Goal: Transaction & Acquisition: Purchase product/service

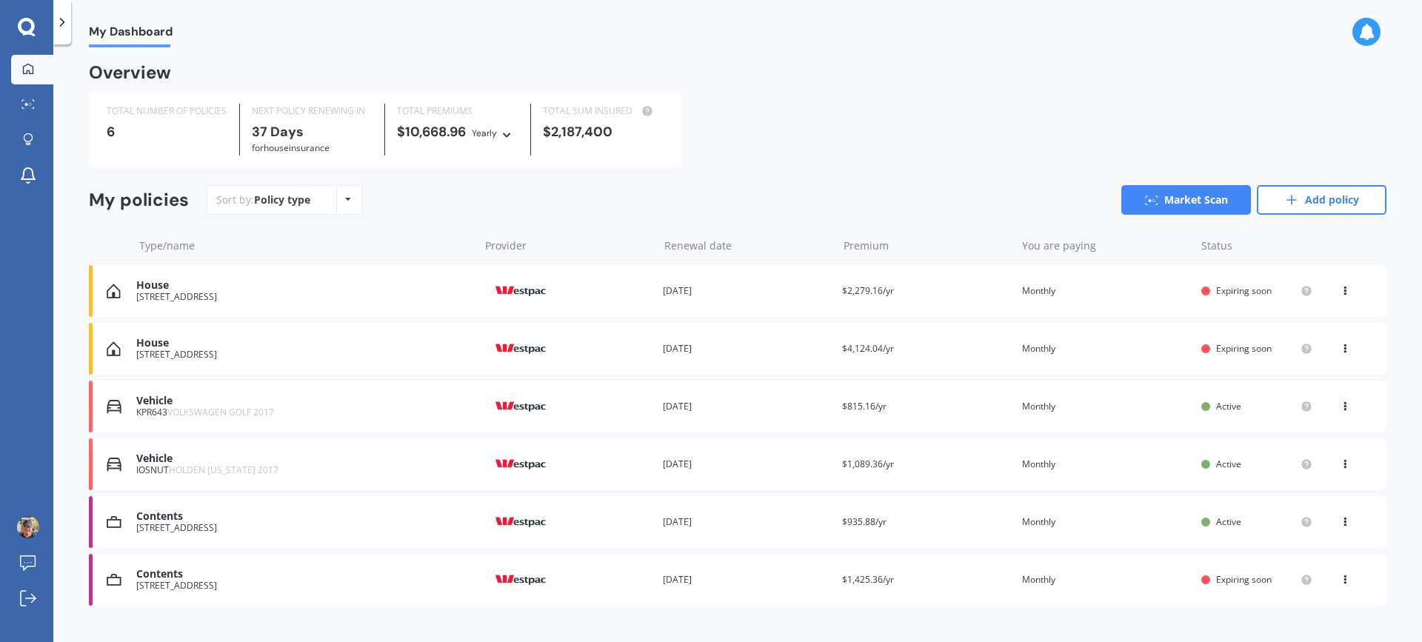
click at [219, 350] on div "House" at bounding box center [304, 343] width 336 height 13
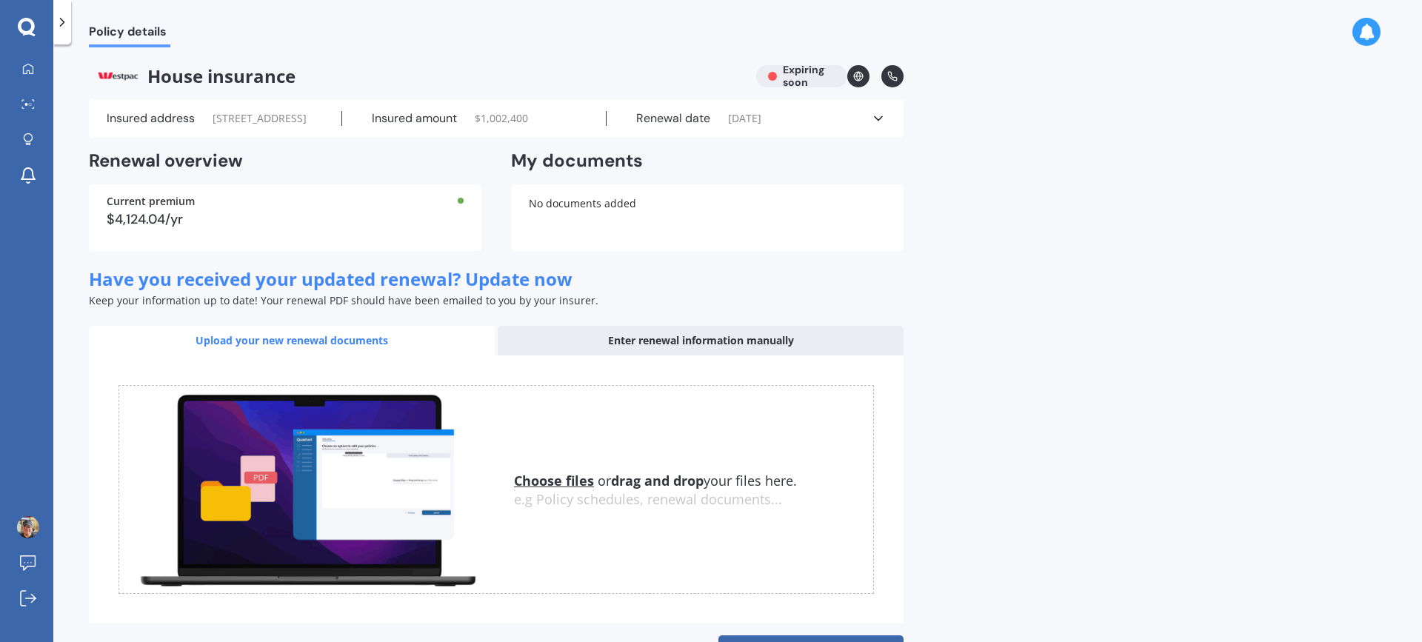
click at [700, 356] on div "Enter renewal information manually" at bounding box center [701, 341] width 406 height 30
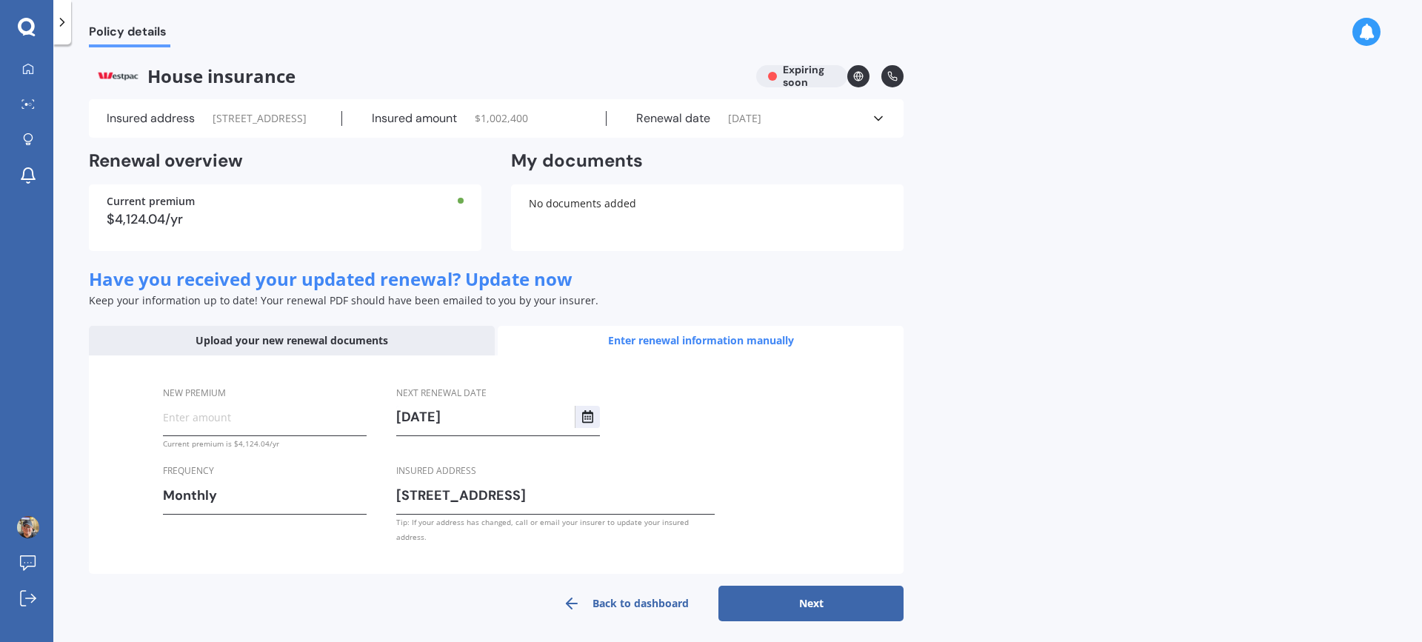
click at [293, 428] on input "New premium" at bounding box center [265, 417] width 204 height 22
click at [252, 428] on input "New premium" at bounding box center [265, 417] width 204 height 22
type input "$343.75"
click at [363, 499] on div "Frequency Monthly Yearly Six-Monthly Quarterly Monthly Fortnightly Weekly" at bounding box center [265, 489] width 204 height 52
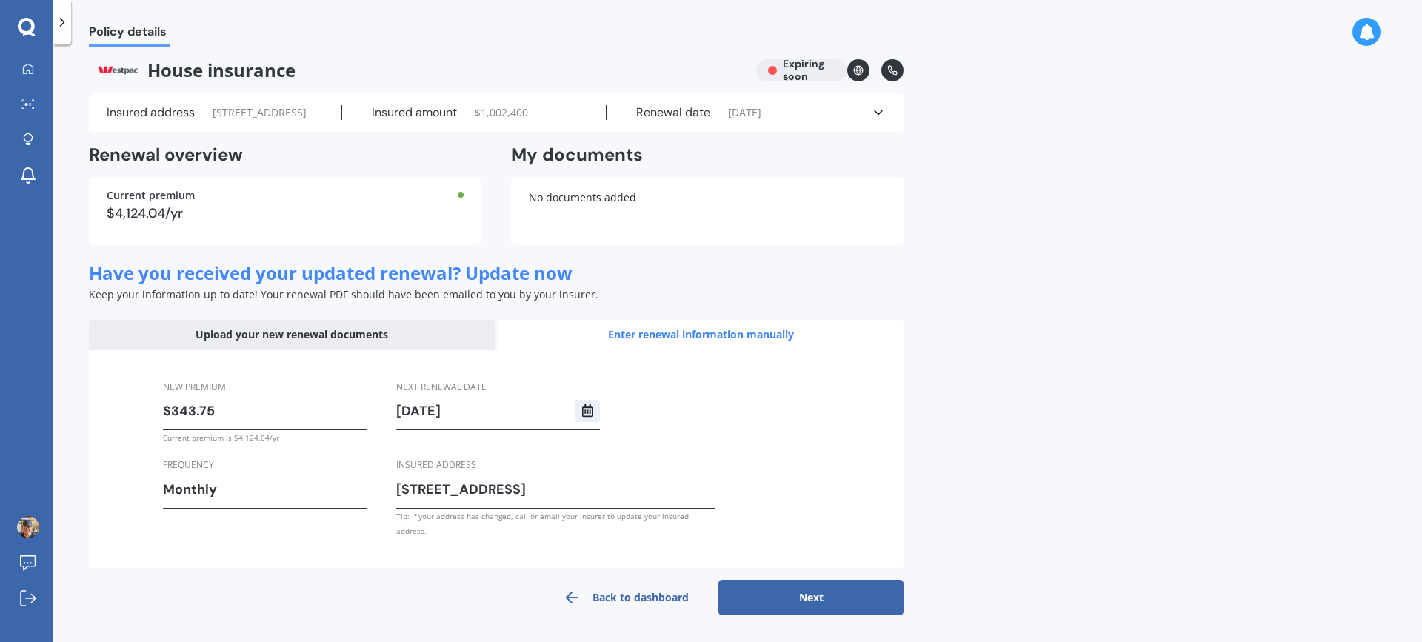
click at [767, 598] on button "Next" at bounding box center [811, 598] width 185 height 36
select select "11"
select select "2026"
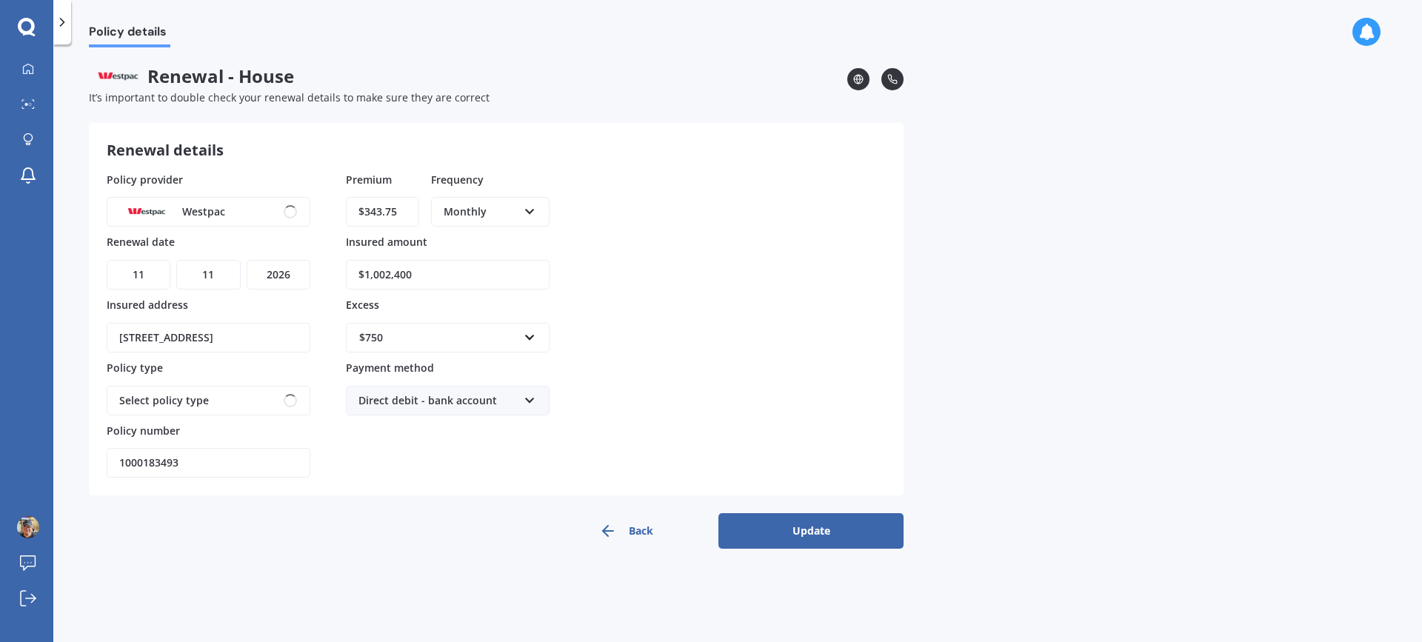
scroll to position [0, 0]
drag, startPoint x: 382, startPoint y: 277, endPoint x: 457, endPoint y: 282, distance: 75.7
click at [457, 282] on input "$1,002,400" at bounding box center [448, 275] width 204 height 30
type input "$1,032,500"
click at [712, 322] on div "Policy provider Westpac AA AMI AMP ANZ ASB Ando BNZ Co-Operative Bank FMG Initi…" at bounding box center [496, 325] width 779 height 307
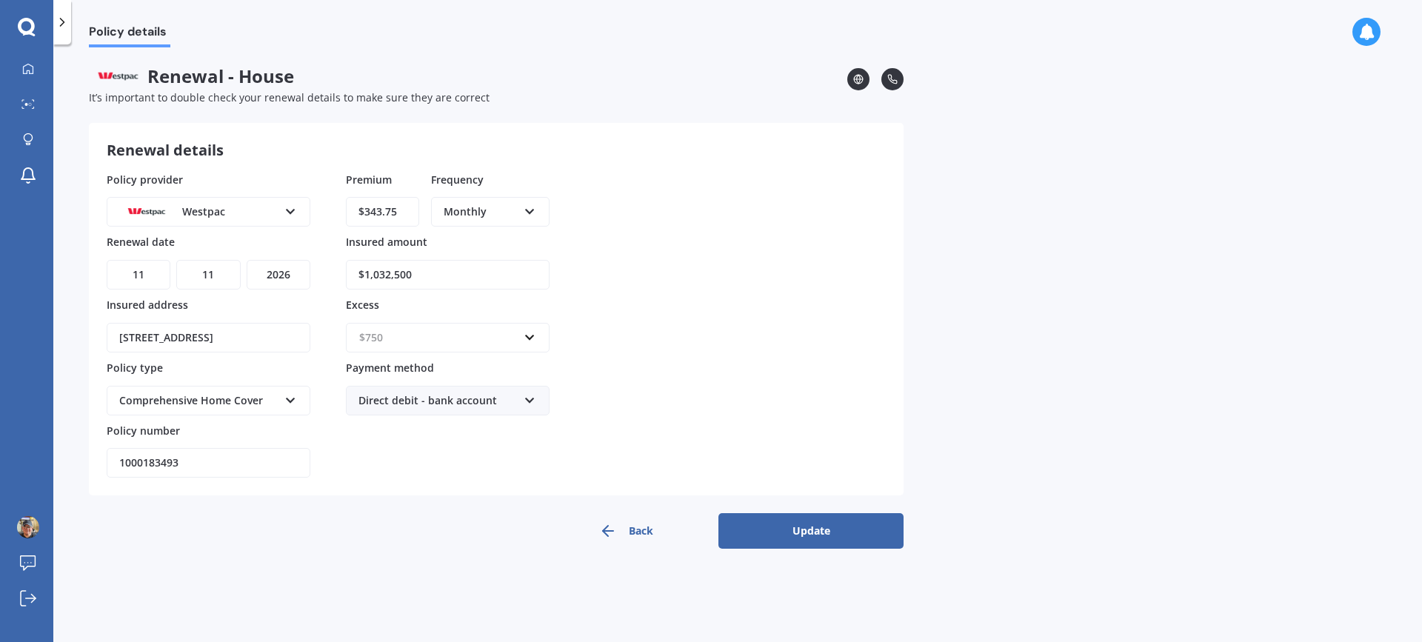
click at [530, 341] on input "text" at bounding box center [442, 338] width 190 height 28
click at [370, 338] on input "text" at bounding box center [442, 338] width 190 height 28
click at [393, 338] on input "text" at bounding box center [442, 338] width 190 height 28
type input "850"
click at [407, 362] on div "$ 850" at bounding box center [448, 365] width 202 height 27
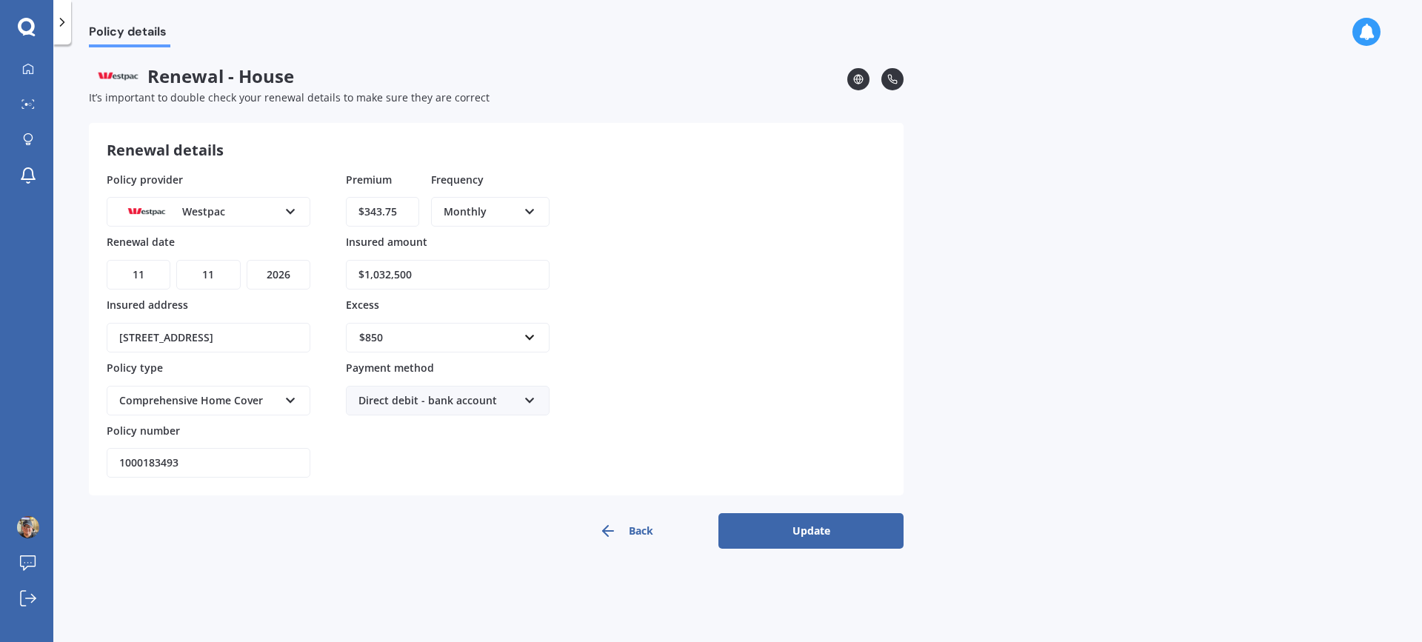
click at [388, 510] on form "Renewal details Policy provider Westpac AA AMI AMP ANZ ASB Ando BNZ Co-Operativ…" at bounding box center [496, 336] width 815 height 426
click at [785, 544] on button "Update" at bounding box center [811, 531] width 185 height 36
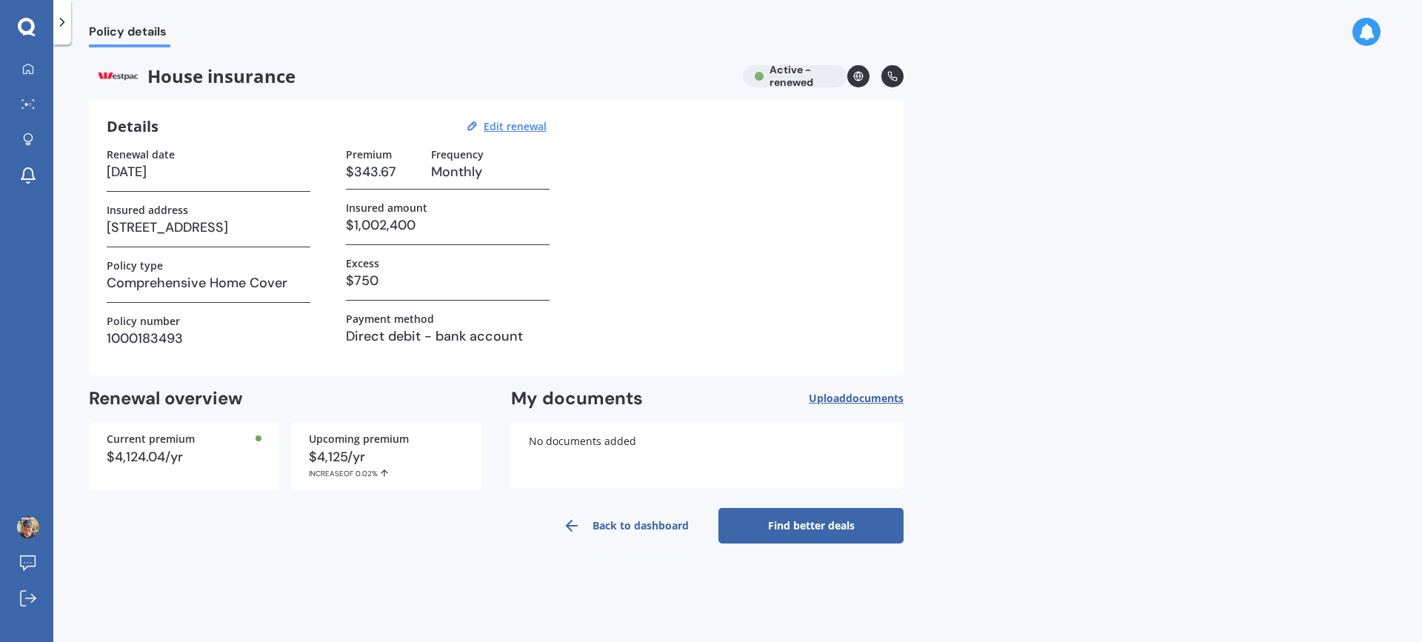
click at [805, 533] on link "Find better deals" at bounding box center [811, 526] width 185 height 36
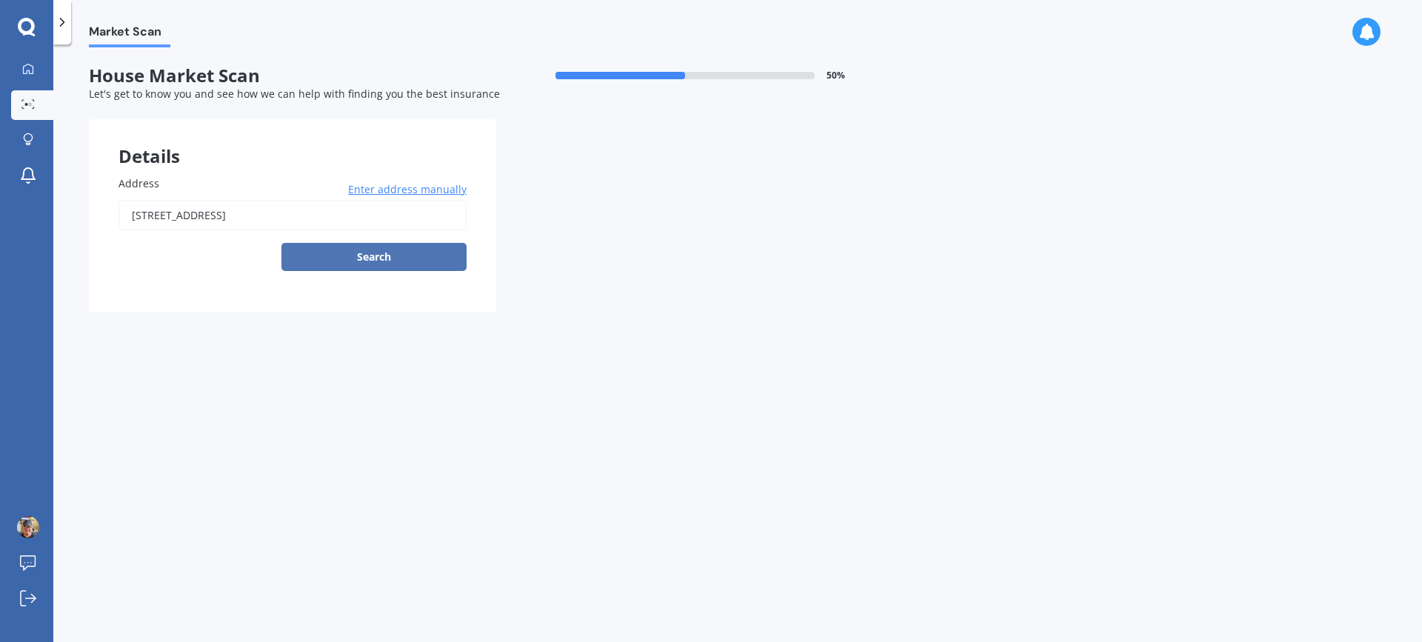
click at [384, 255] on button "Search" at bounding box center [374, 257] width 185 height 28
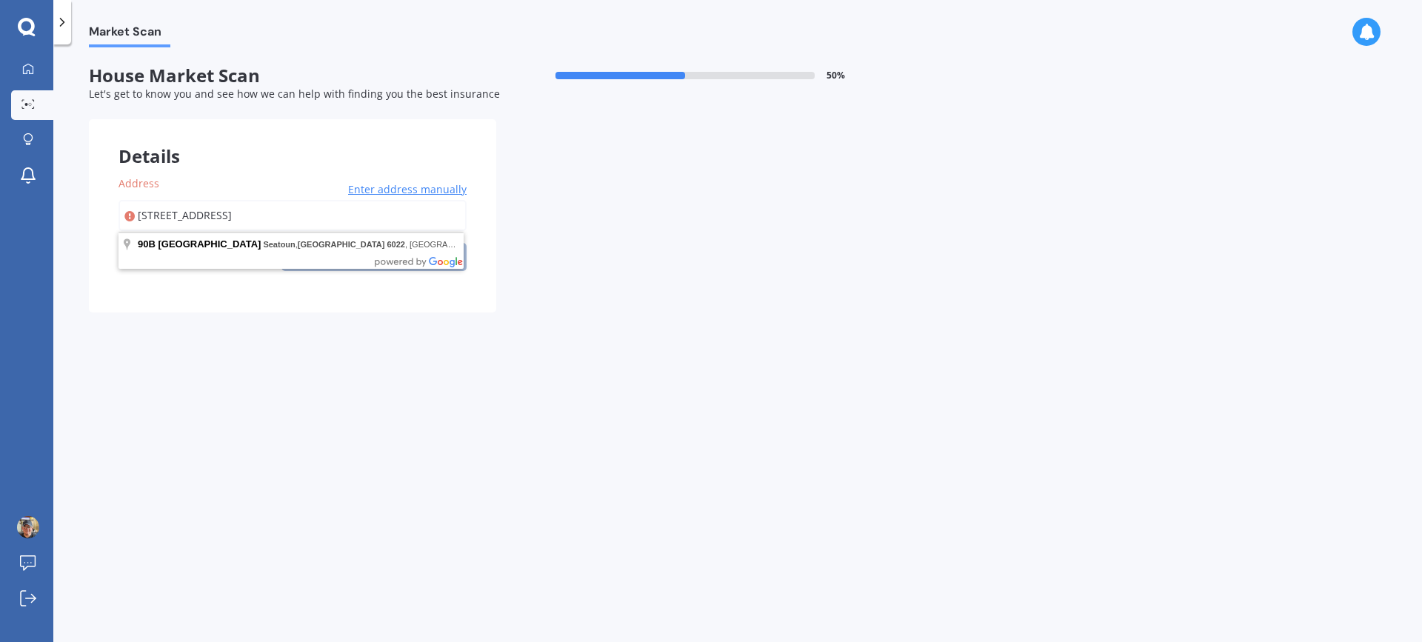
click at [609, 343] on div "Market Scan House Market Scan 50 % Let's get to know you and see how we can hel…" at bounding box center [737, 346] width 1369 height 598
click at [433, 222] on input "[STREET_ADDRESS]" at bounding box center [293, 215] width 348 height 31
type input "[STREET_ADDRESS]"
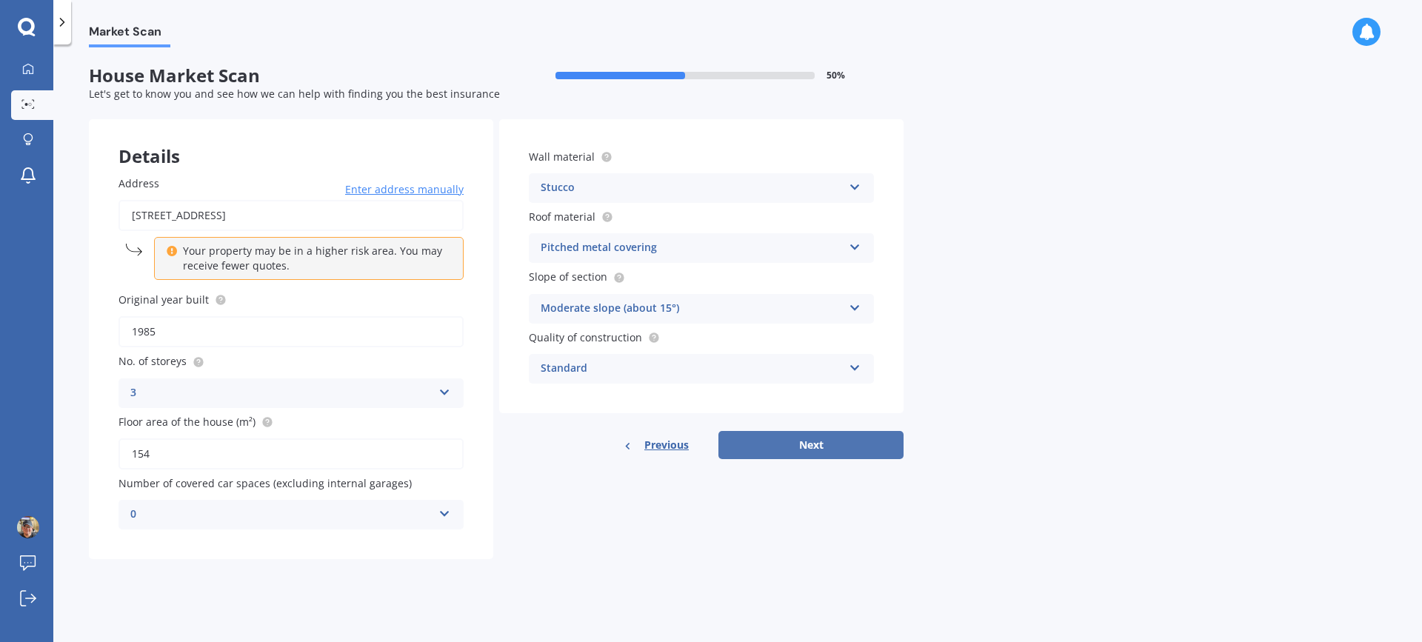
click at [810, 449] on button "Next" at bounding box center [811, 445] width 185 height 28
select select "19"
select select "08"
select select "1957"
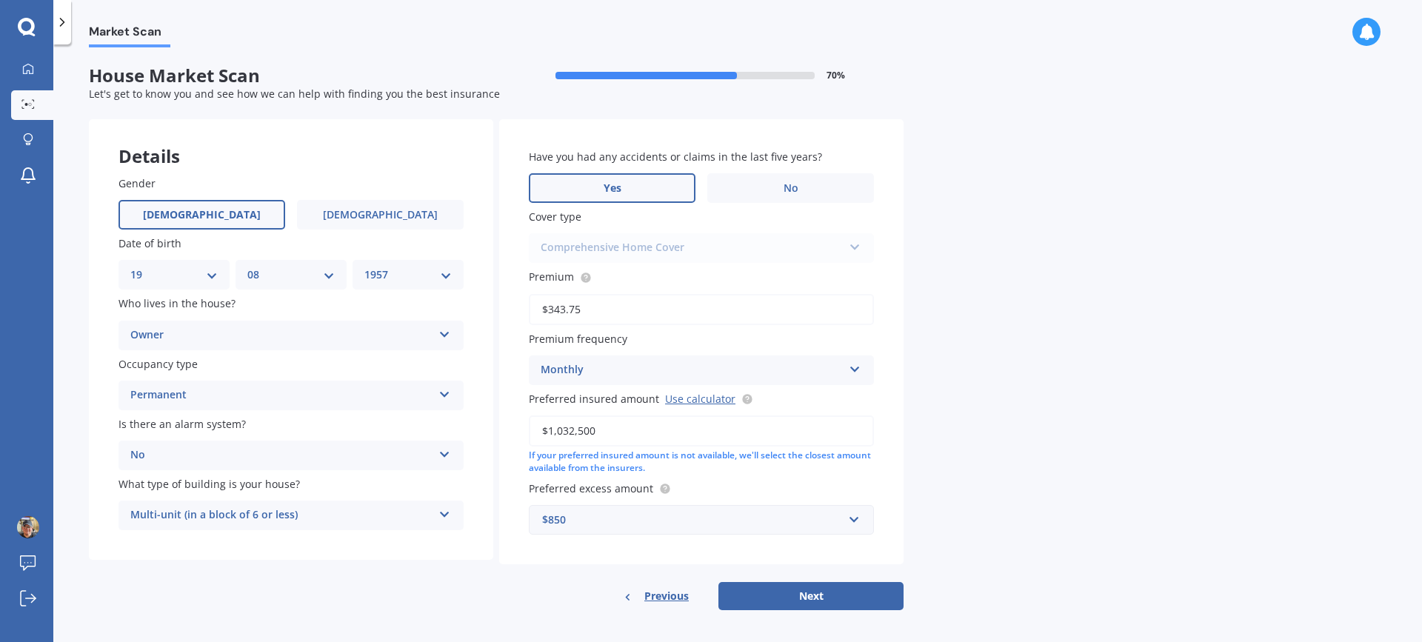
click at [636, 199] on label "Yes" at bounding box center [612, 188] width 167 height 30
click at [0, 0] on input "Yes" at bounding box center [0, 0] width 0 height 0
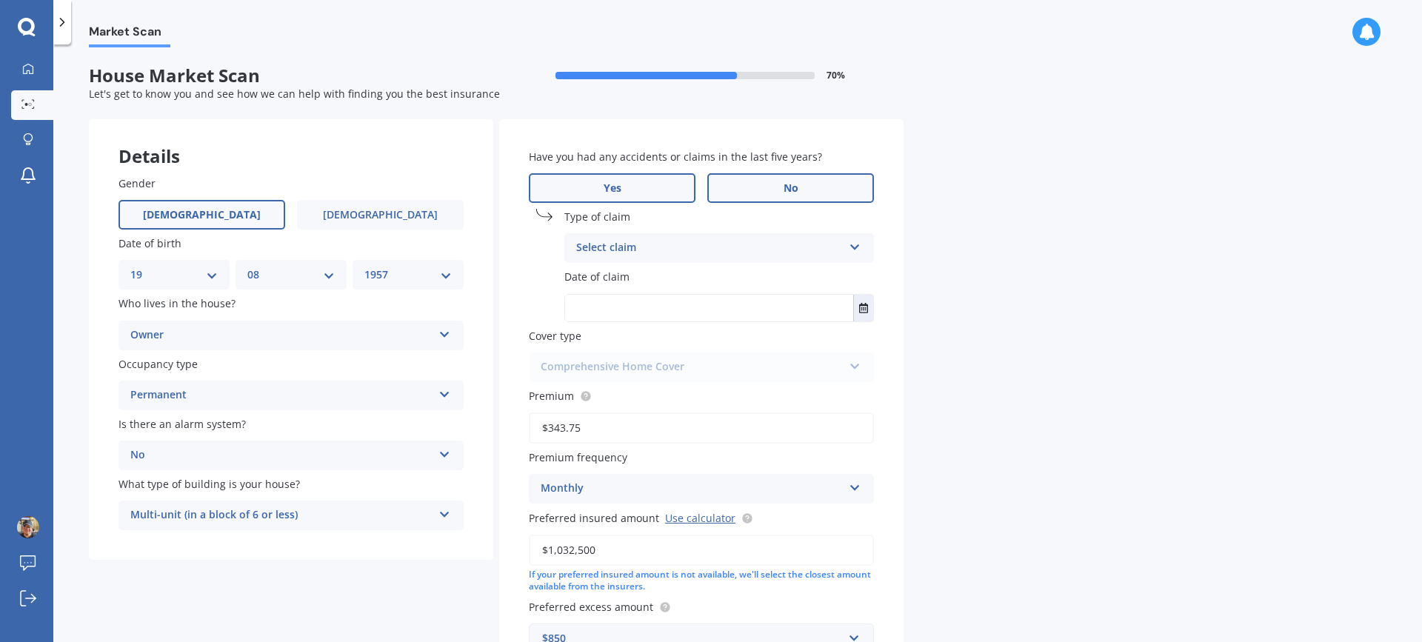
click at [756, 199] on label "No" at bounding box center [790, 188] width 167 height 30
click at [0, 0] on input "No" at bounding box center [0, 0] width 0 height 0
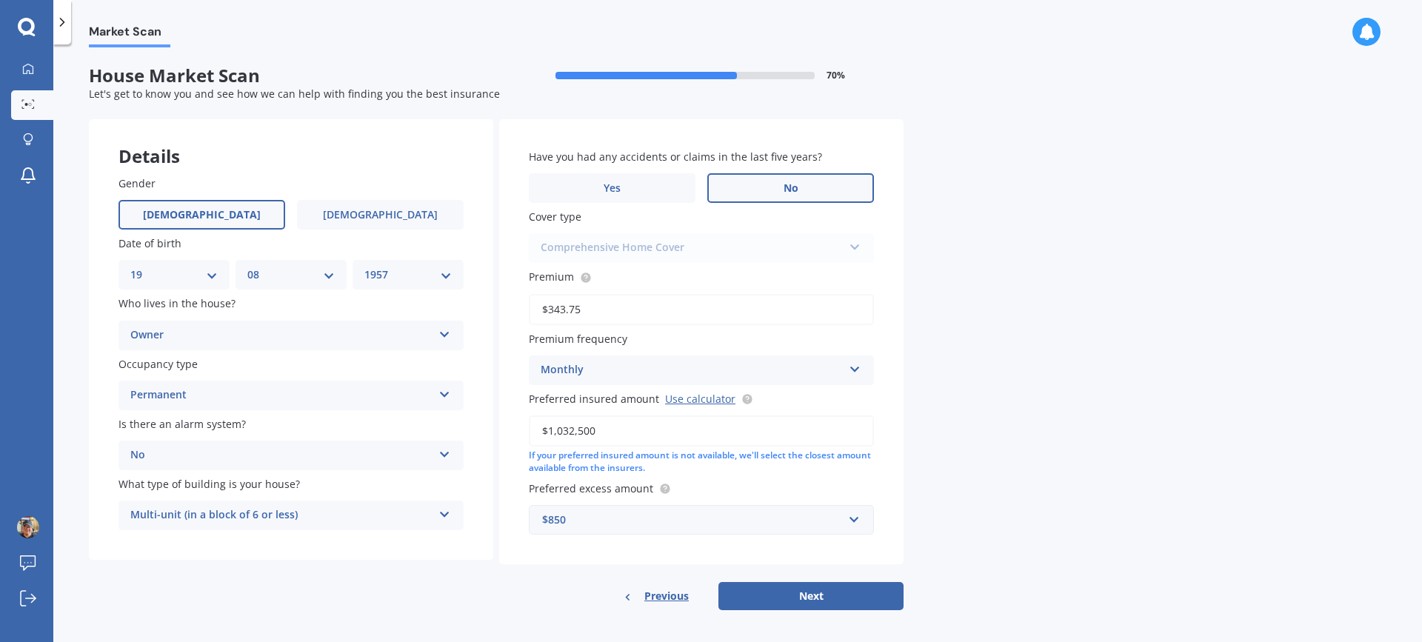
scroll to position [9, 0]
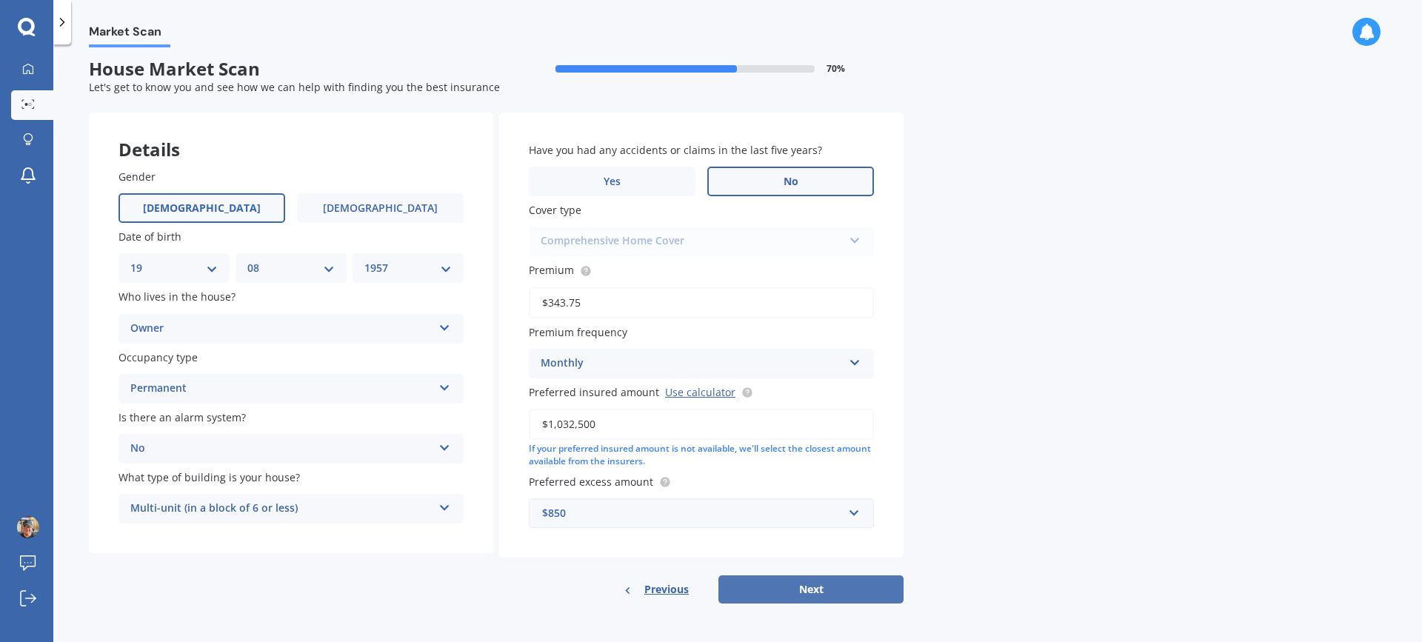
click at [827, 593] on button "Next" at bounding box center [811, 590] width 185 height 28
select select "19"
select select "08"
select select "1957"
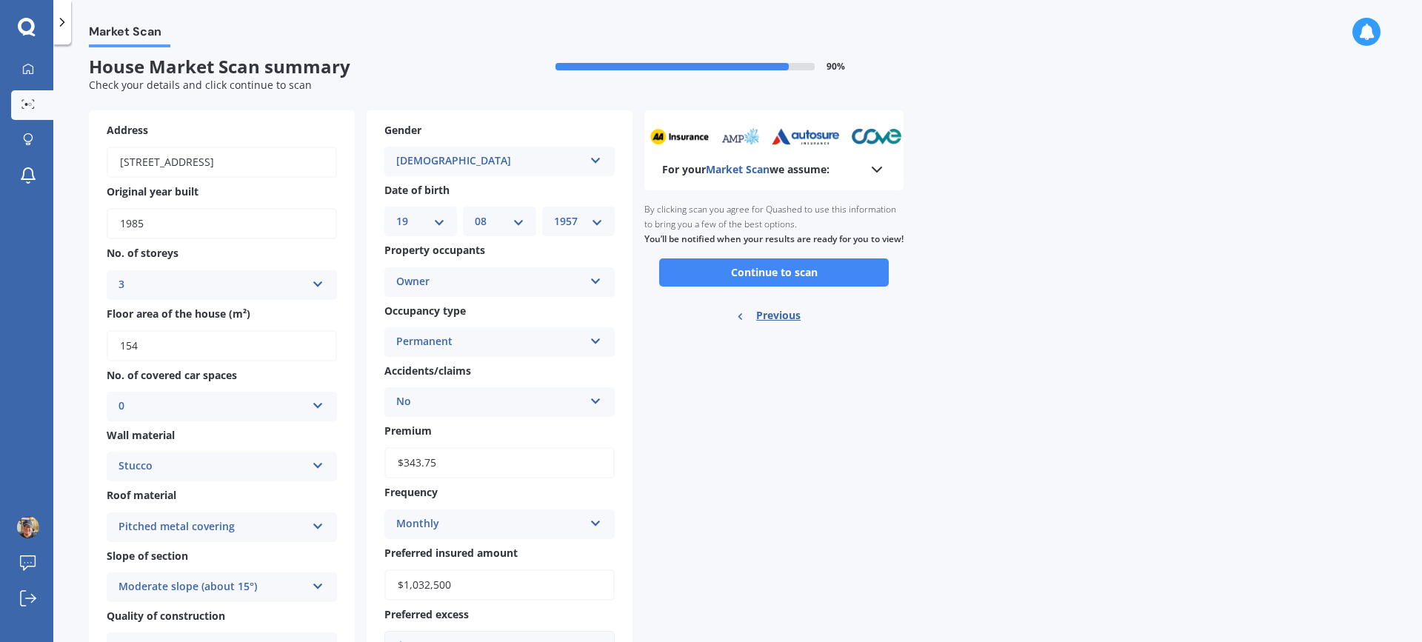
scroll to position [0, 0]
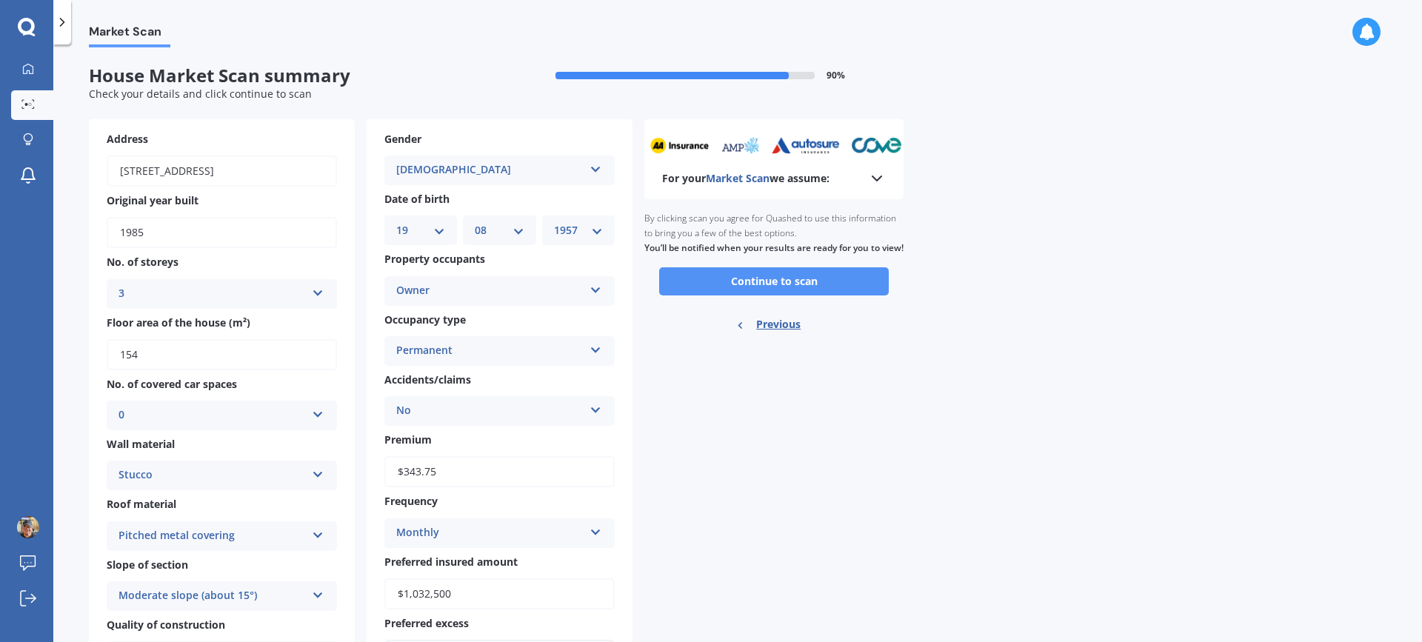
click at [817, 296] on button "Continue to scan" at bounding box center [774, 281] width 230 height 28
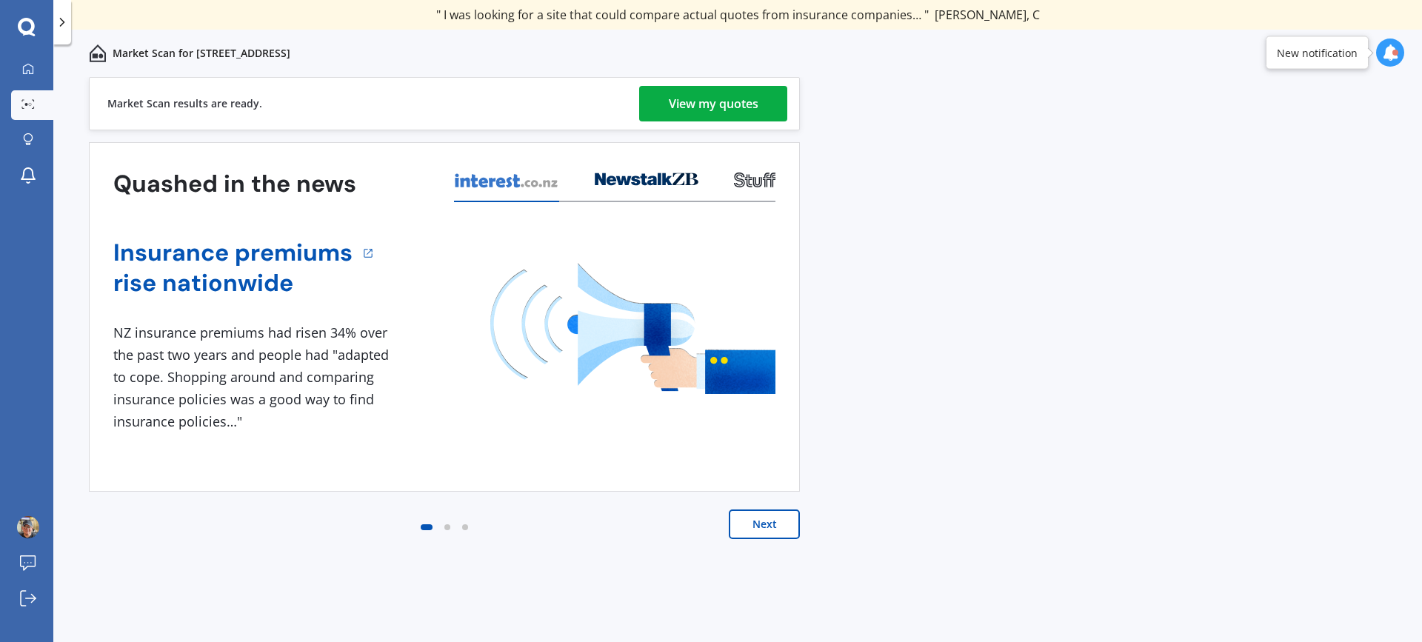
click at [705, 113] on div "View my quotes" at bounding box center [714, 104] width 90 height 36
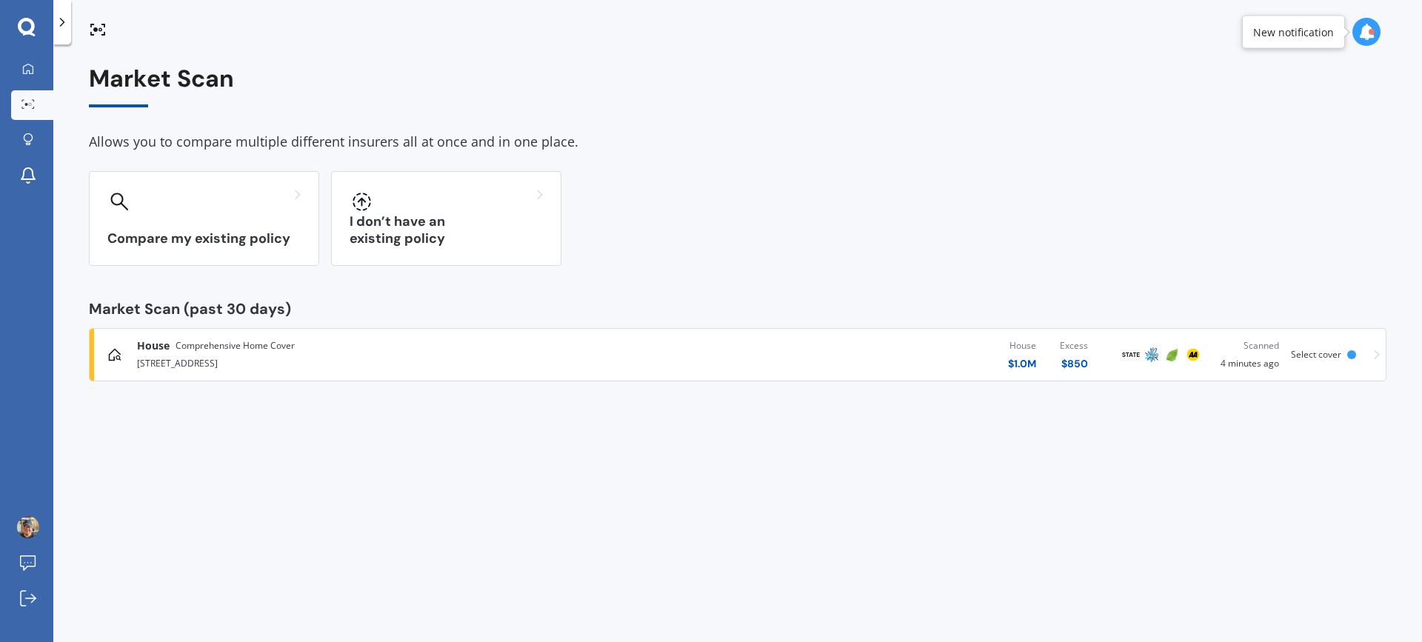
click at [490, 367] on div "[STREET_ADDRESS]" at bounding box center [370, 362] width 467 height 18
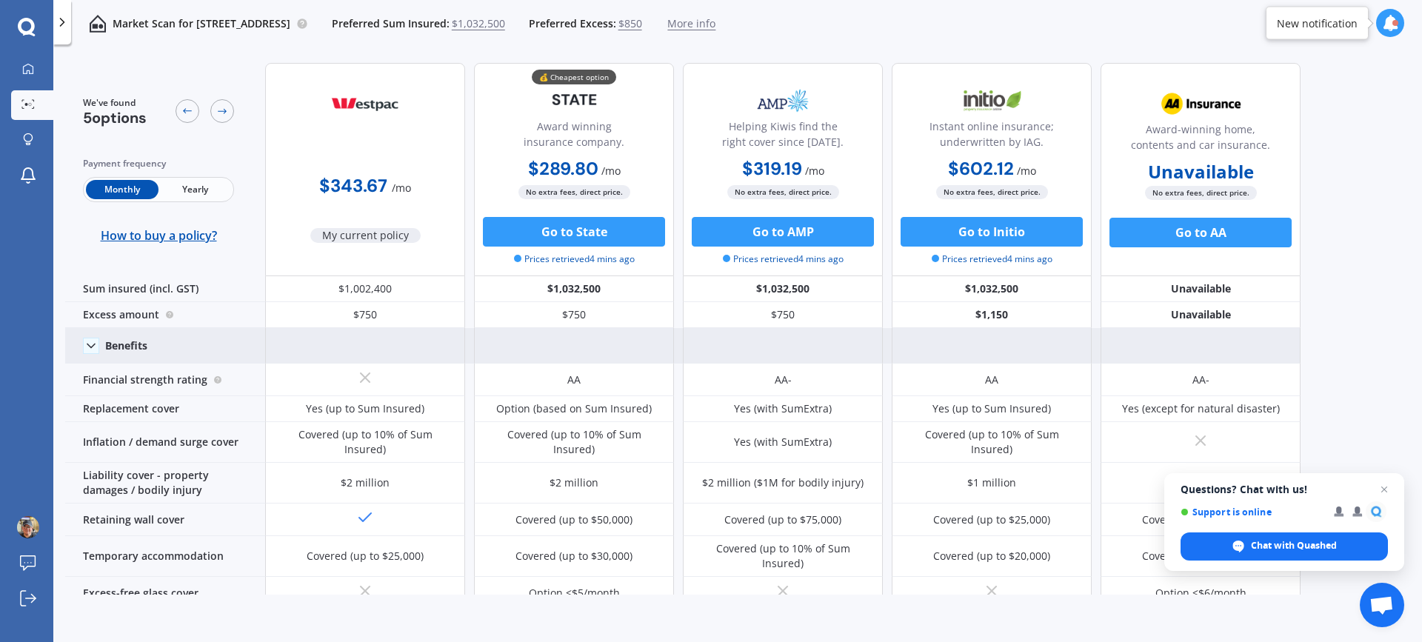
drag, startPoint x: 425, startPoint y: 215, endPoint x: 749, endPoint y: 353, distance: 351.8
click at [519, 267] on div "$343.67 / mo My current policy 💰 Cheapest option Award winning insurance compan…" at bounding box center [783, 169] width 1036 height 213
click at [761, 345] on div at bounding box center [783, 346] width 200 height 36
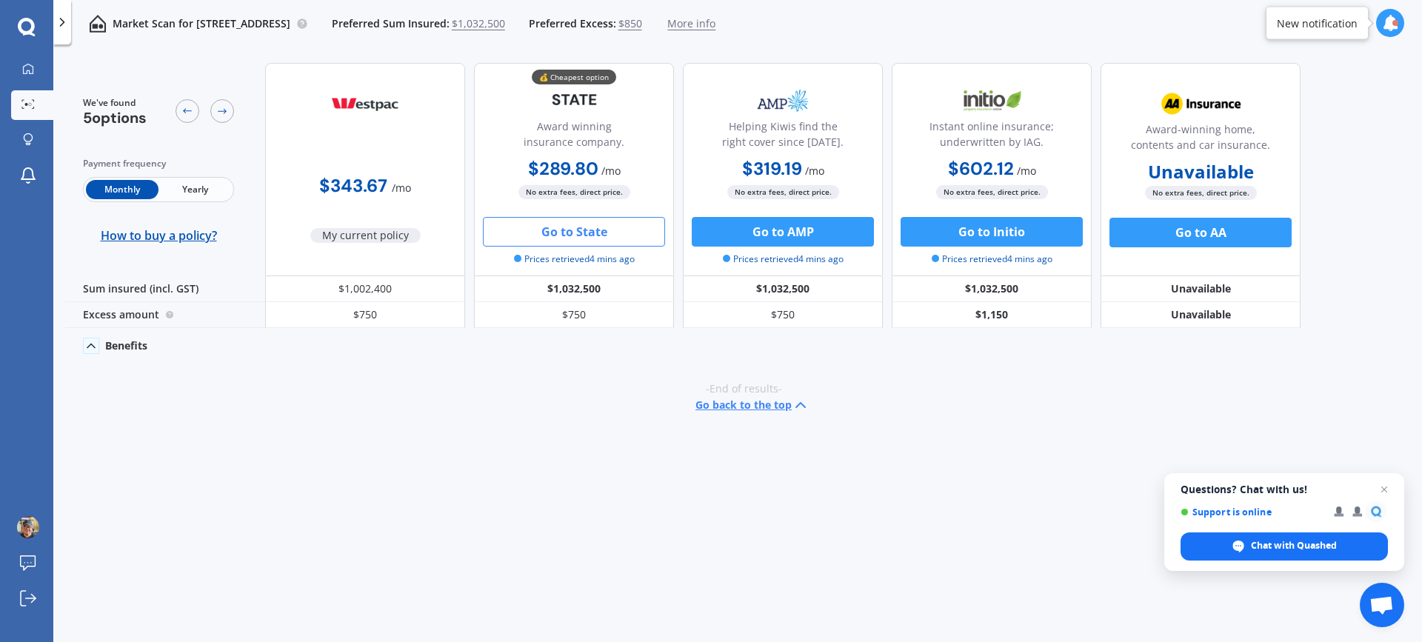
click at [593, 237] on button "Go to State" at bounding box center [574, 232] width 182 height 30
